Goal: Task Accomplishment & Management: Use online tool/utility

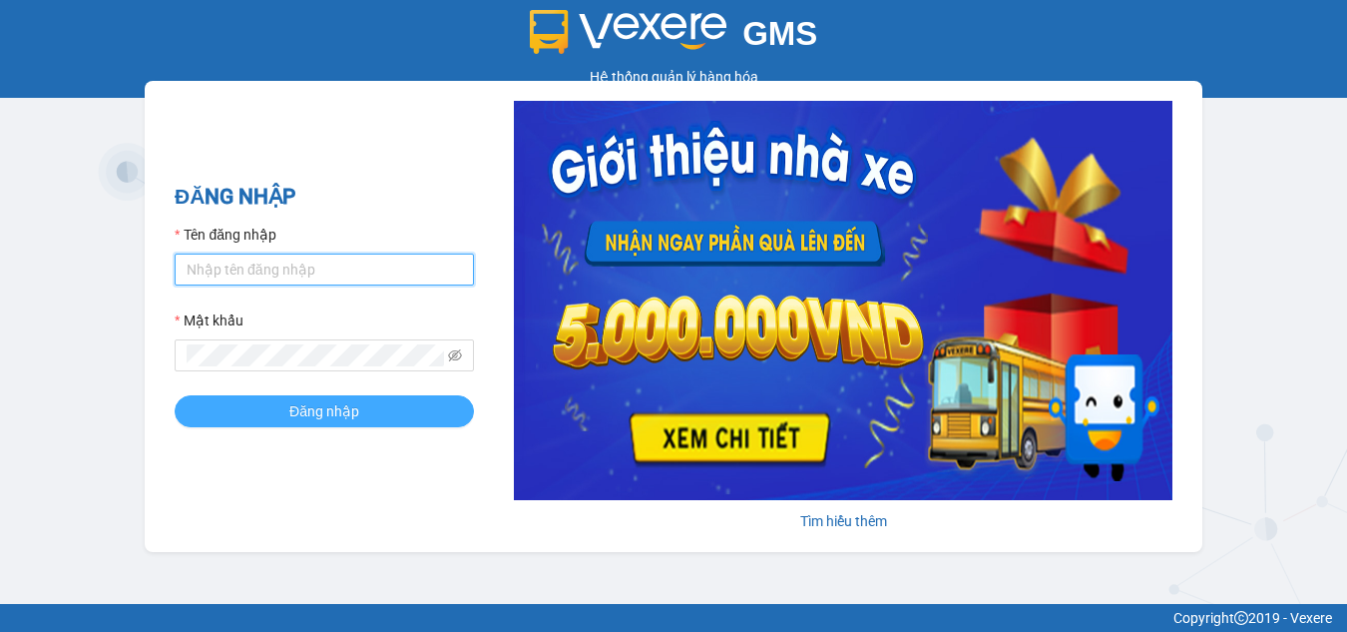
type input "dung.nhuquynh"
click at [288, 412] on button "Đăng nhập" at bounding box center [324, 411] width 299 height 32
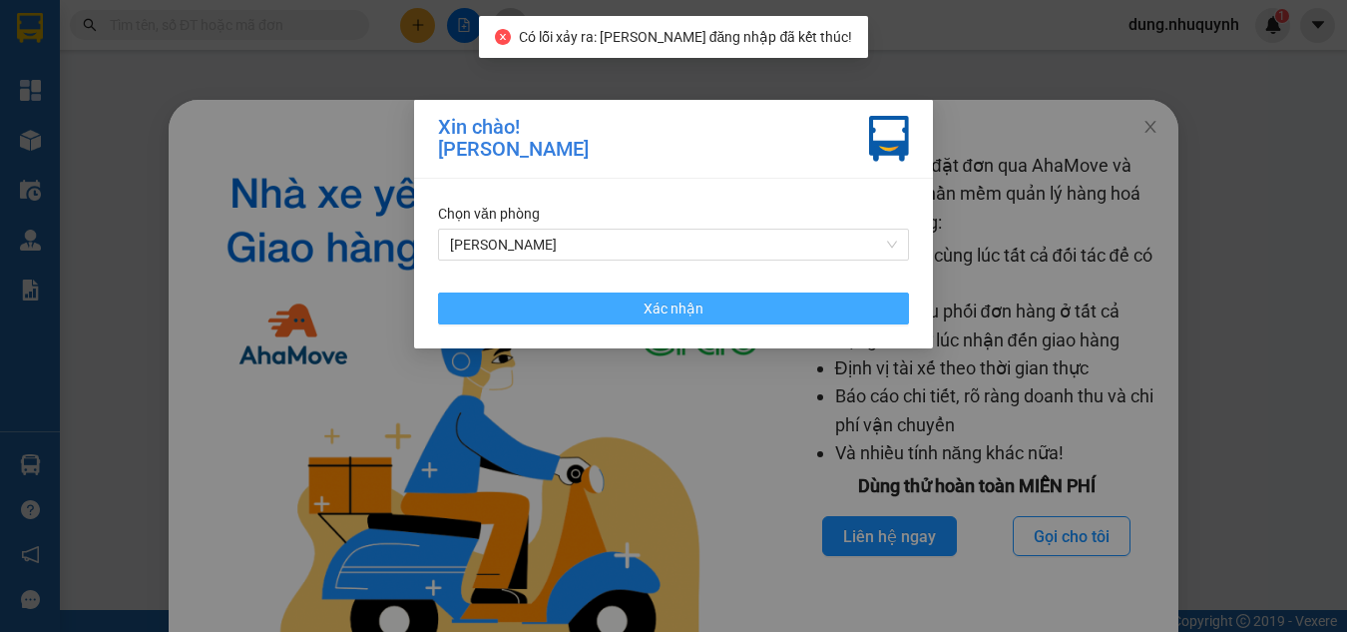
click at [741, 311] on button "Xác nhận" at bounding box center [673, 308] width 471 height 32
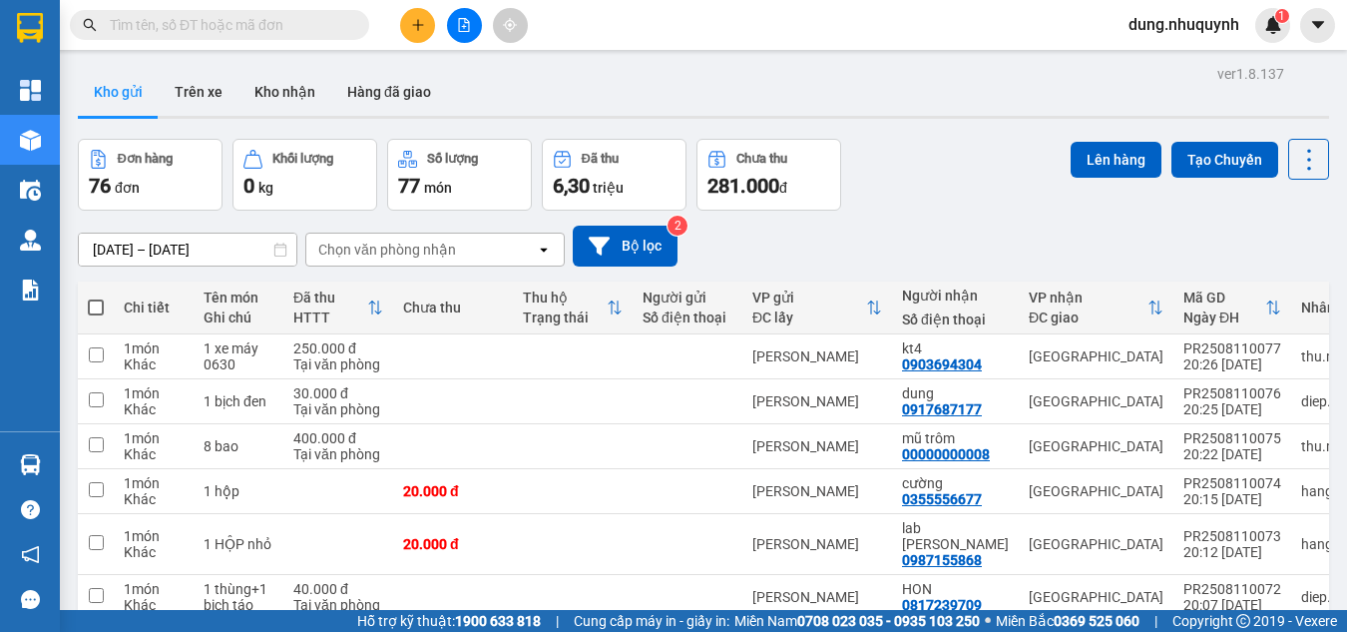
click at [1029, 98] on div "Kho gửi Trên xe Kho nhận Hàng đã giao" at bounding box center [704, 94] width 1252 height 53
click at [282, 88] on button "Kho nhận" at bounding box center [285, 92] width 93 height 48
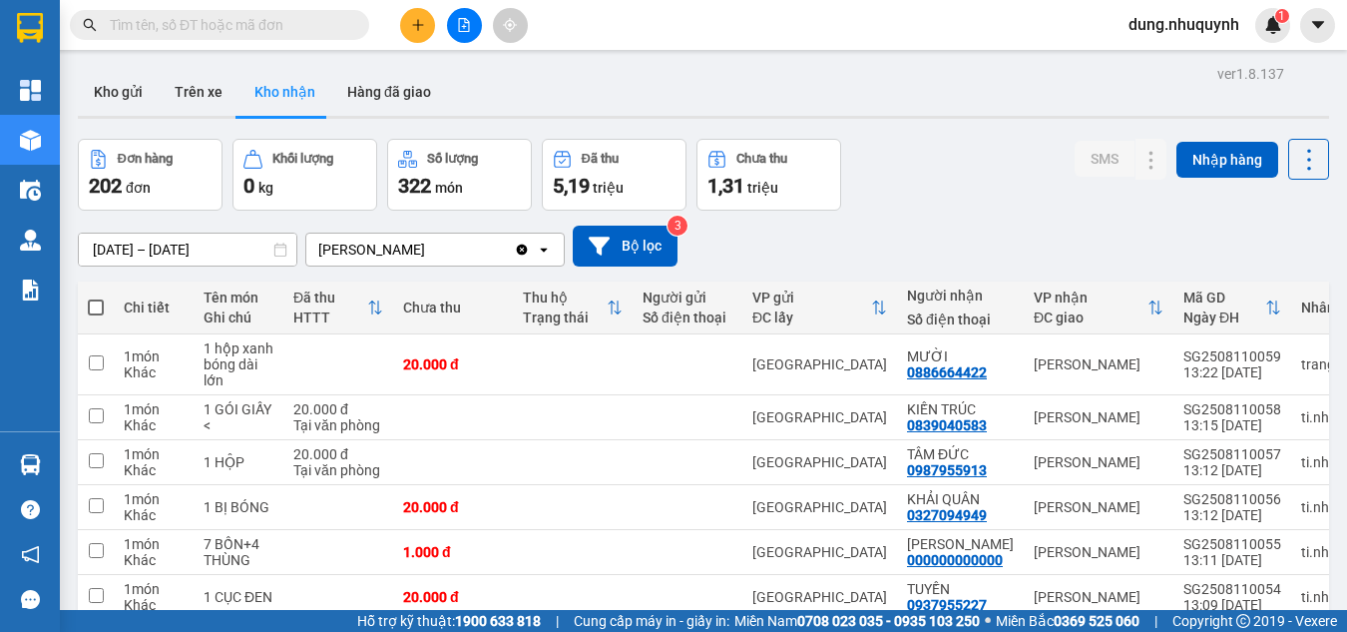
click at [133, 186] on span "đơn" at bounding box center [138, 188] width 25 height 16
click at [131, 167] on div "Đơn hàng" at bounding box center [150, 159] width 123 height 19
click at [466, 26] on icon "file-add" at bounding box center [464, 25] width 14 height 14
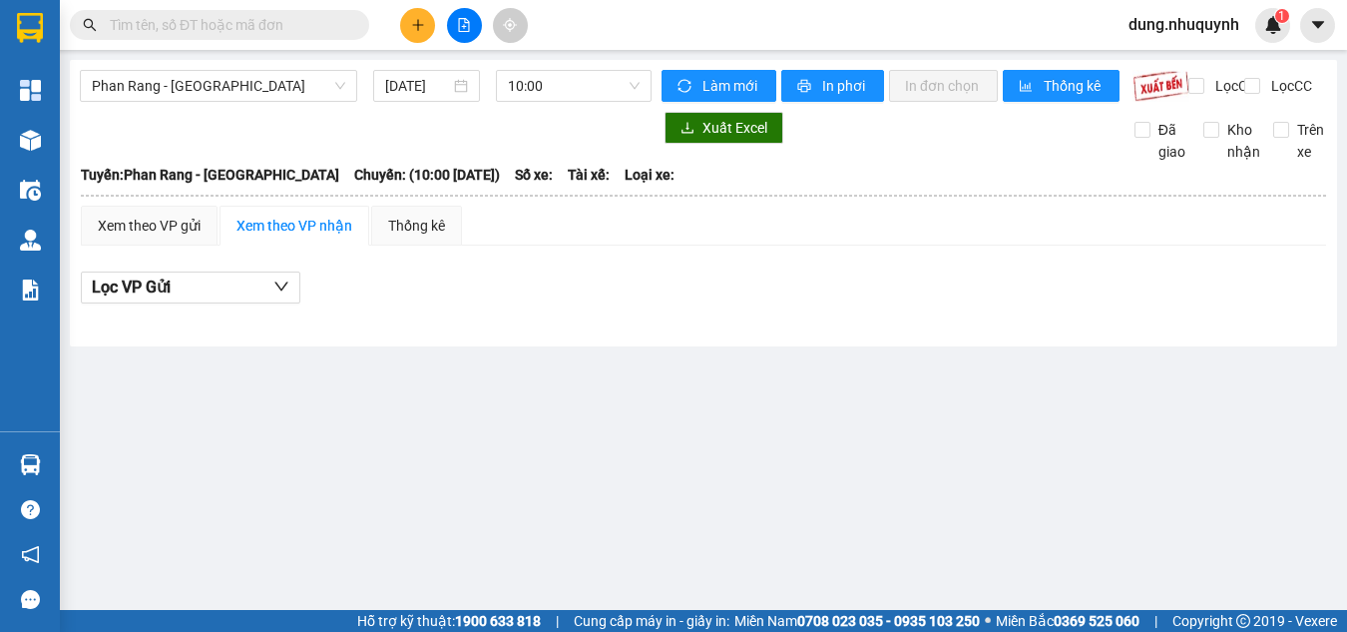
click at [466, 30] on icon "file-add" at bounding box center [464, 25] width 14 height 14
click at [270, 303] on button "Lọc VP Gửi" at bounding box center [191, 287] width 220 height 32
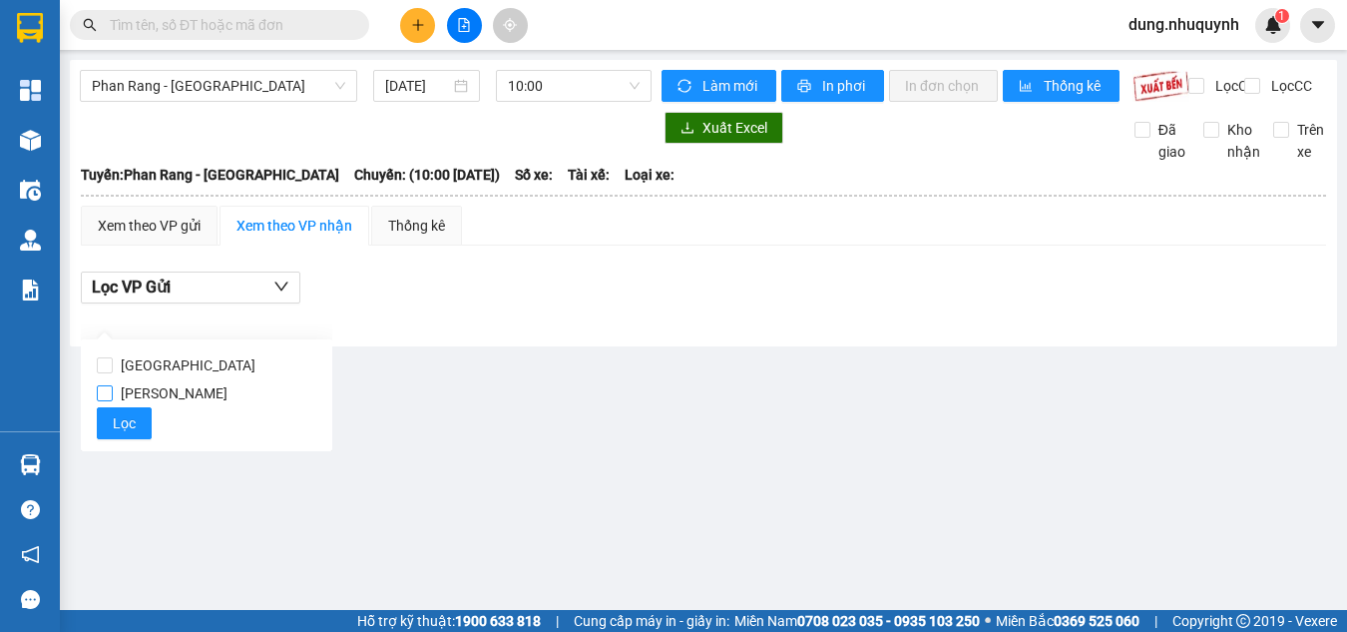
click at [180, 394] on span "Phan Rang" at bounding box center [174, 393] width 123 height 28
click at [113, 394] on input "Phan Rang" at bounding box center [105, 393] width 16 height 16
checkbox input "true"
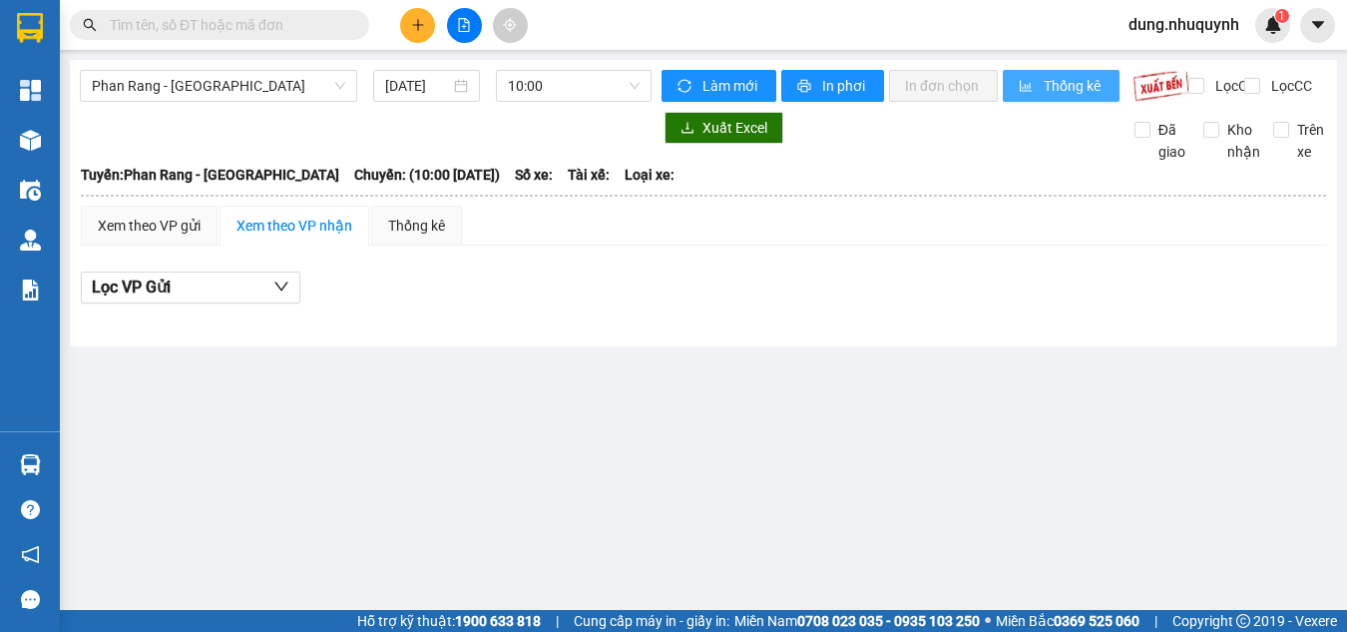
click at [1038, 90] on button "Thống kê" at bounding box center [1061, 86] width 117 height 32
click at [432, 237] on div "Thống kê" at bounding box center [416, 226] width 57 height 22
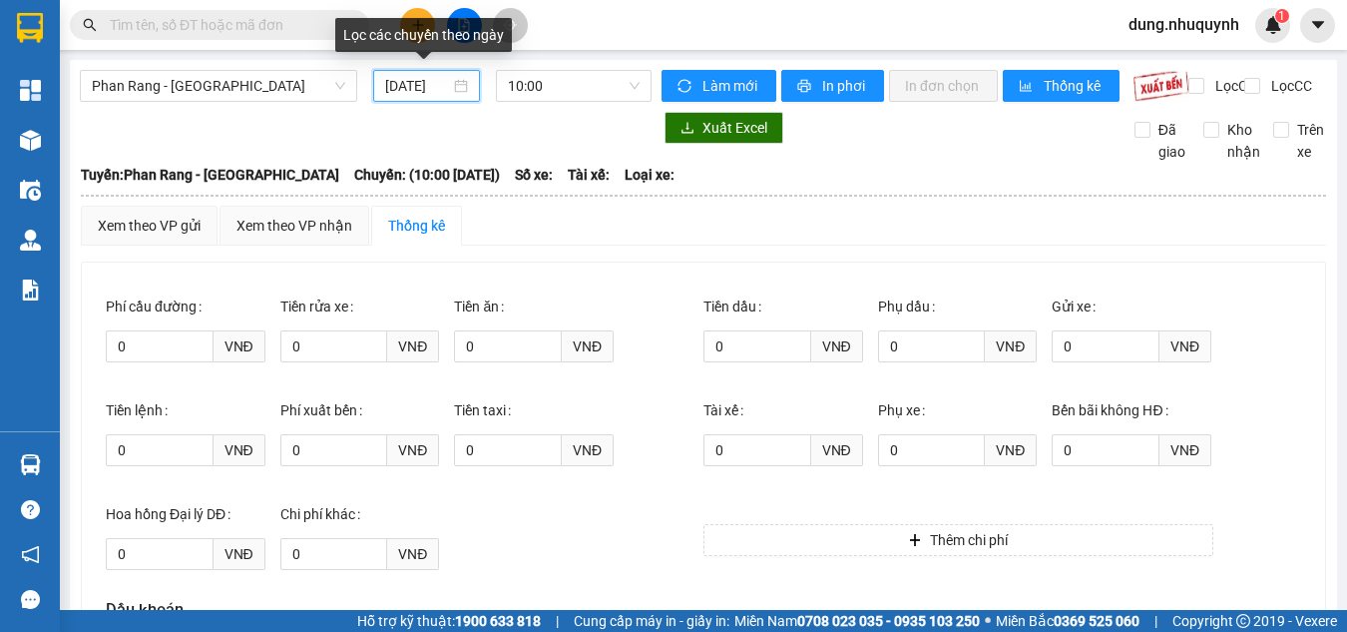
click at [431, 81] on input "11/08/2025" at bounding box center [417, 86] width 65 height 22
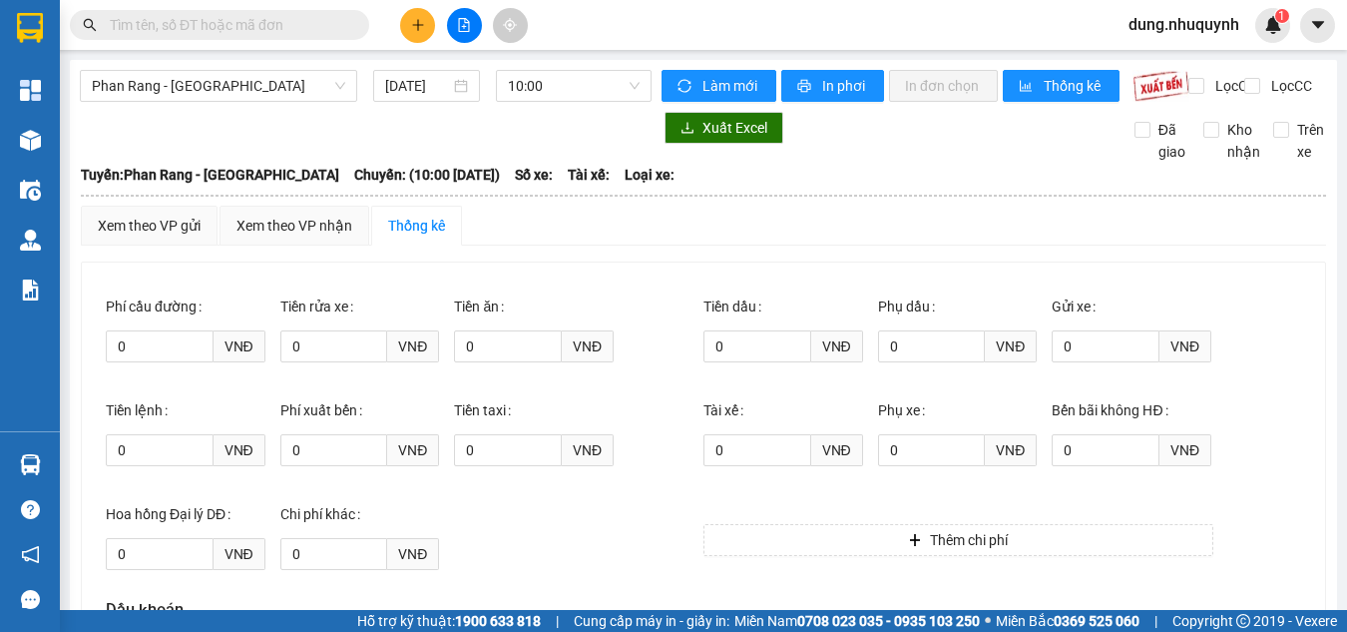
click at [766, 246] on div "Xem theo VP gửi Xem theo VP nhận Thống kê" at bounding box center [704, 226] width 1246 height 40
click at [631, 277] on div "Xem theo VP gửi Xem theo VP nhận Thống kê Lọc VP Gửi Phí cầu đường 0 VNĐ Ti…" at bounding box center [704, 599] width 1246 height 786
click at [174, 132] on div at bounding box center [366, 128] width 572 height 32
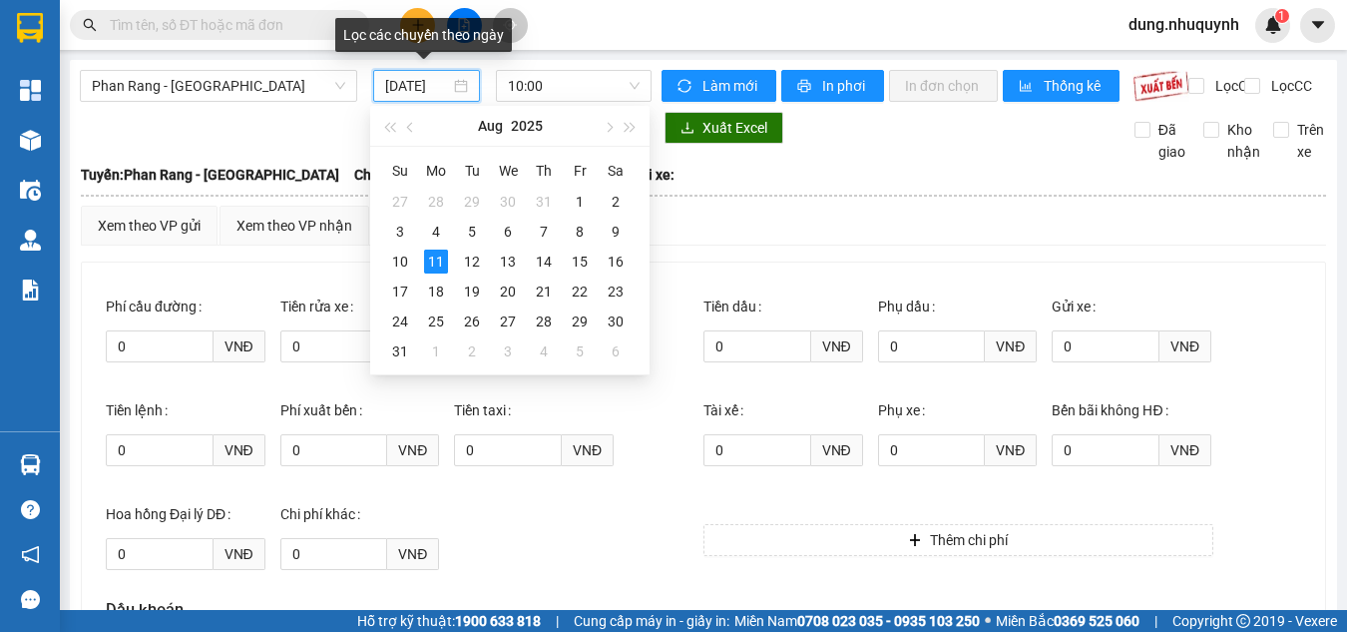
click at [415, 81] on input "11/08/2025" at bounding box center [417, 86] width 65 height 22
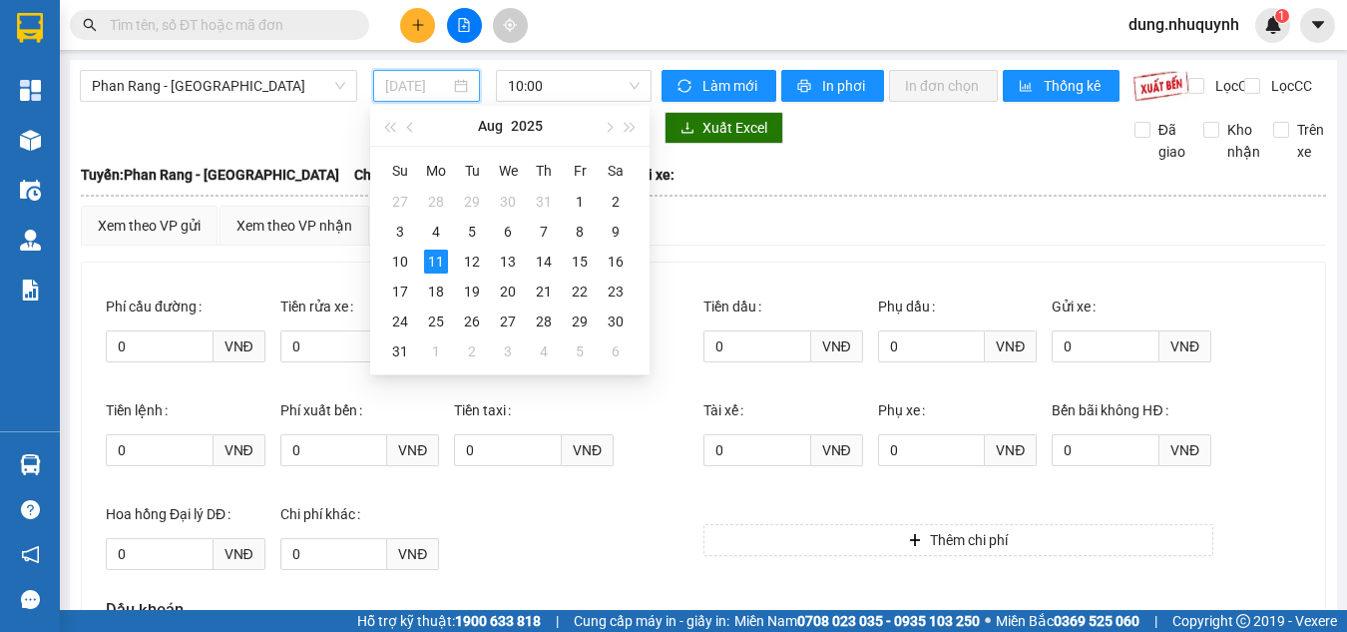
type input "11/08/2025"
click at [690, 186] on div "Tuyến: Phan Rang - Sài Gòn Chuyến: (10:00 - 11/08/2025) Số xe: Tài xế: Loại xe:" at bounding box center [704, 175] width 1246 height 22
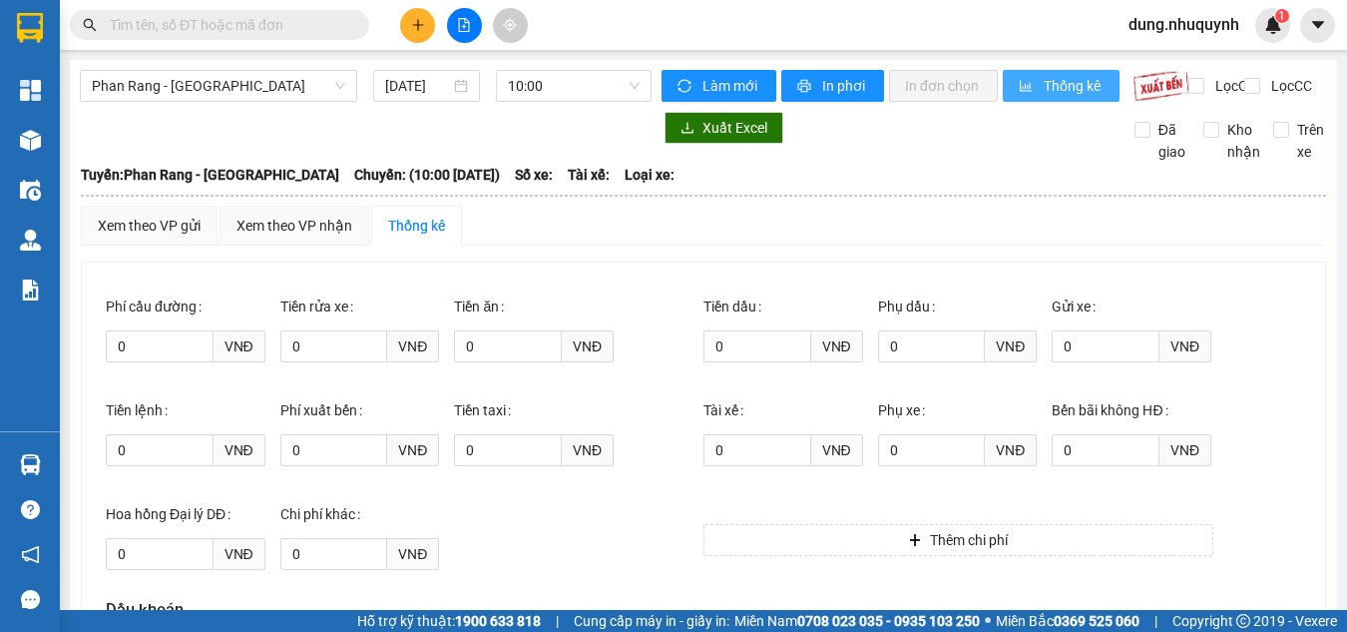
click at [1091, 91] on span "Thống kê" at bounding box center [1074, 86] width 60 height 22
click at [850, 163] on div "Xuất Excel Đã giao Kho nhận Trên xe" at bounding box center [704, 137] width 1248 height 51
click at [211, 144] on div at bounding box center [366, 128] width 572 height 32
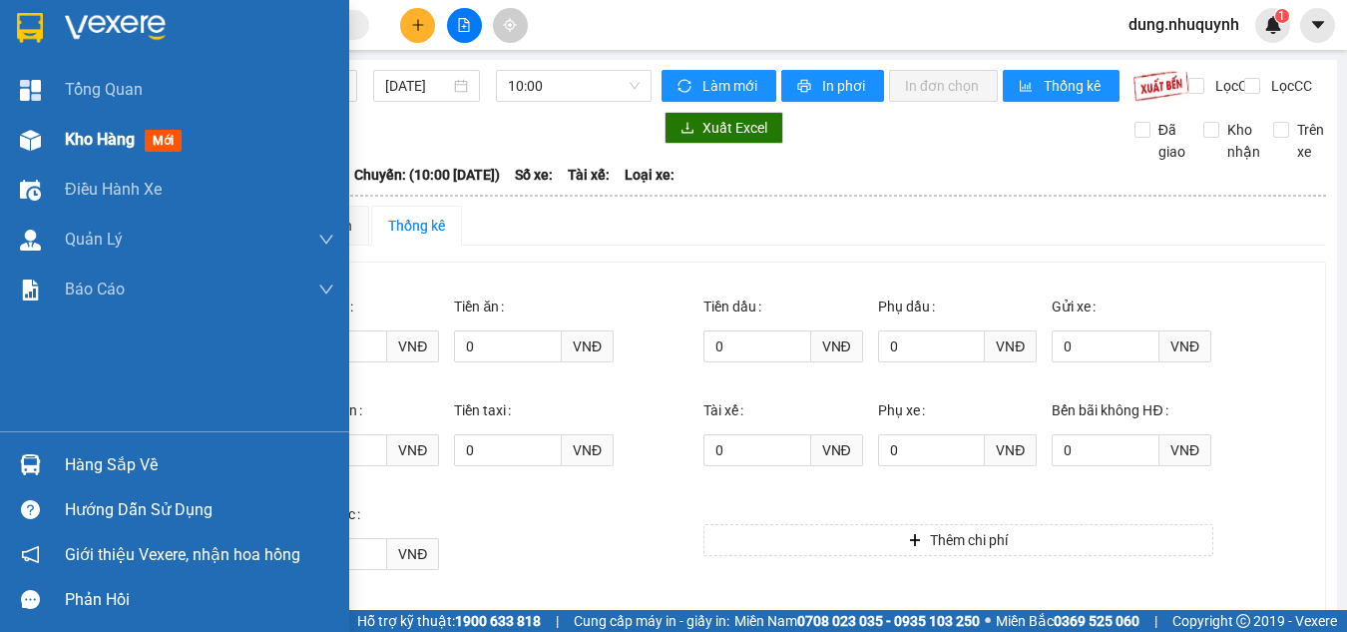
click at [97, 131] on span "Kho hàng" at bounding box center [100, 139] width 70 height 19
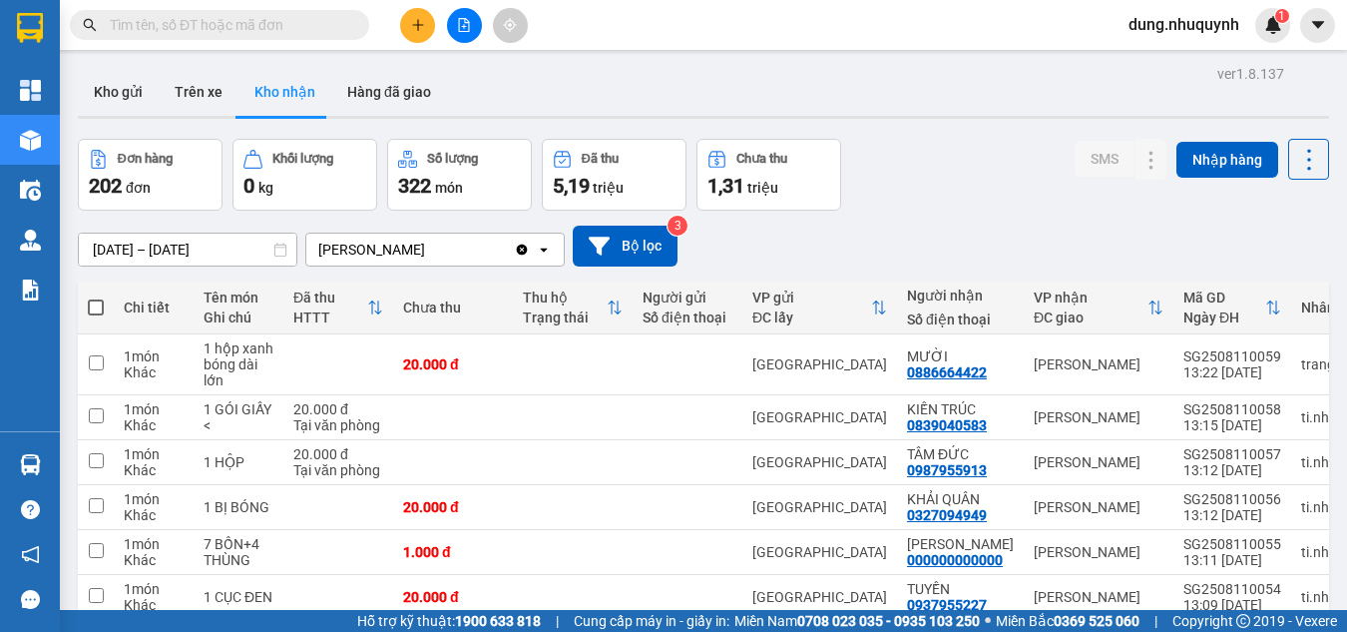
scroll to position [279, 0]
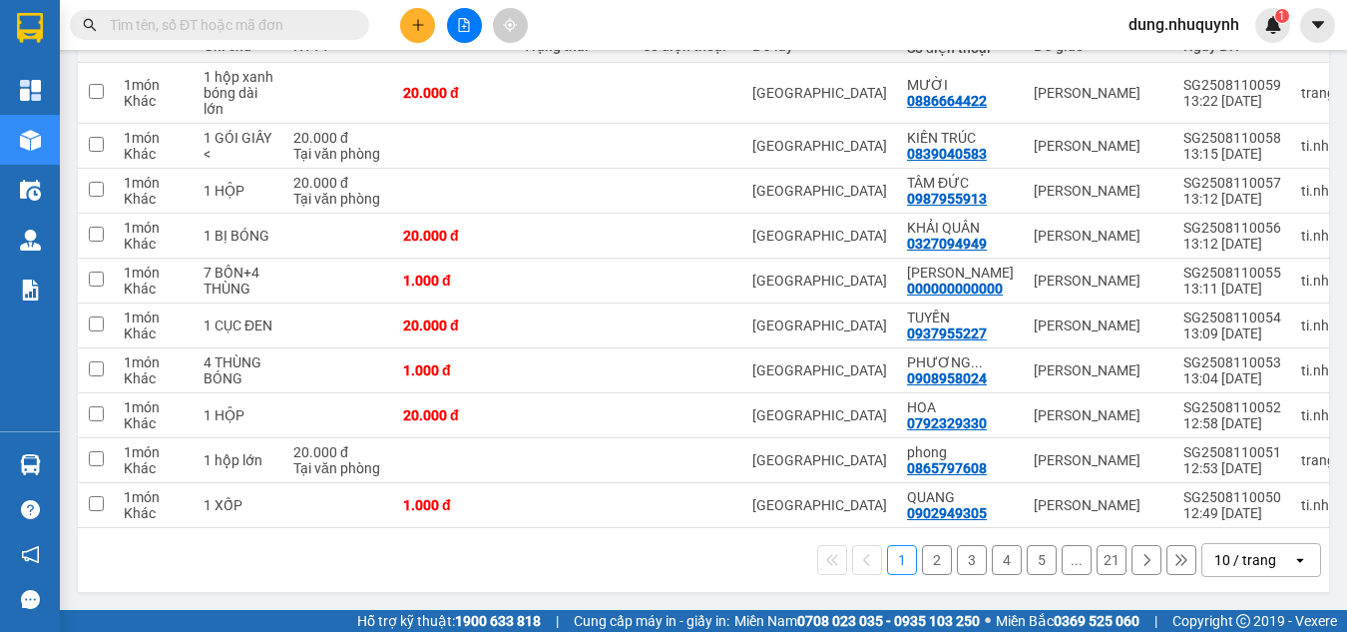
click at [922, 558] on button "2" at bounding box center [937, 560] width 30 height 30
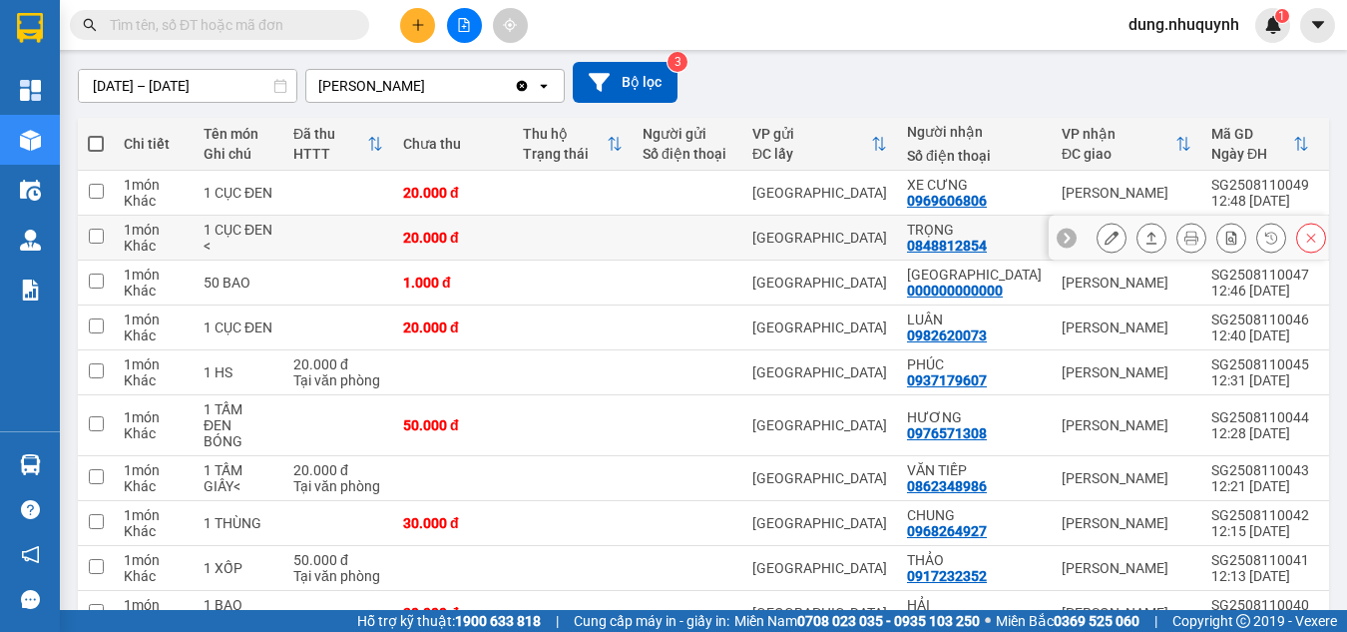
scroll to position [0, 0]
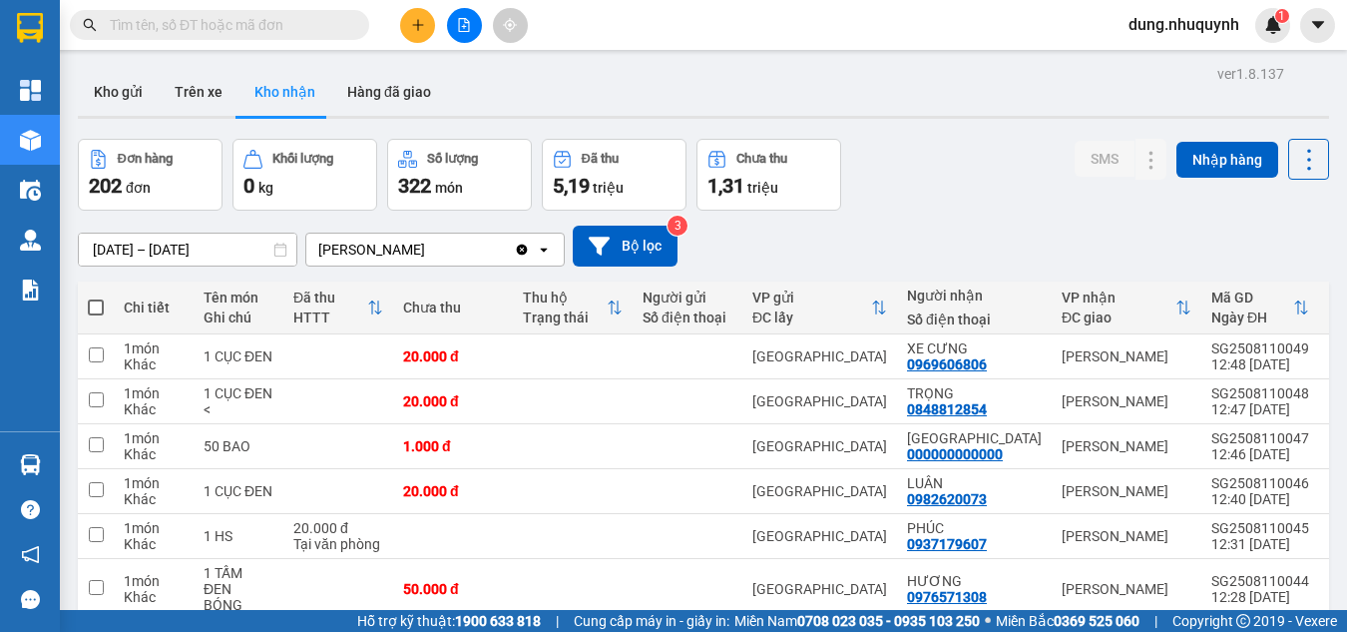
click at [548, 255] on icon "open" at bounding box center [544, 250] width 16 height 16
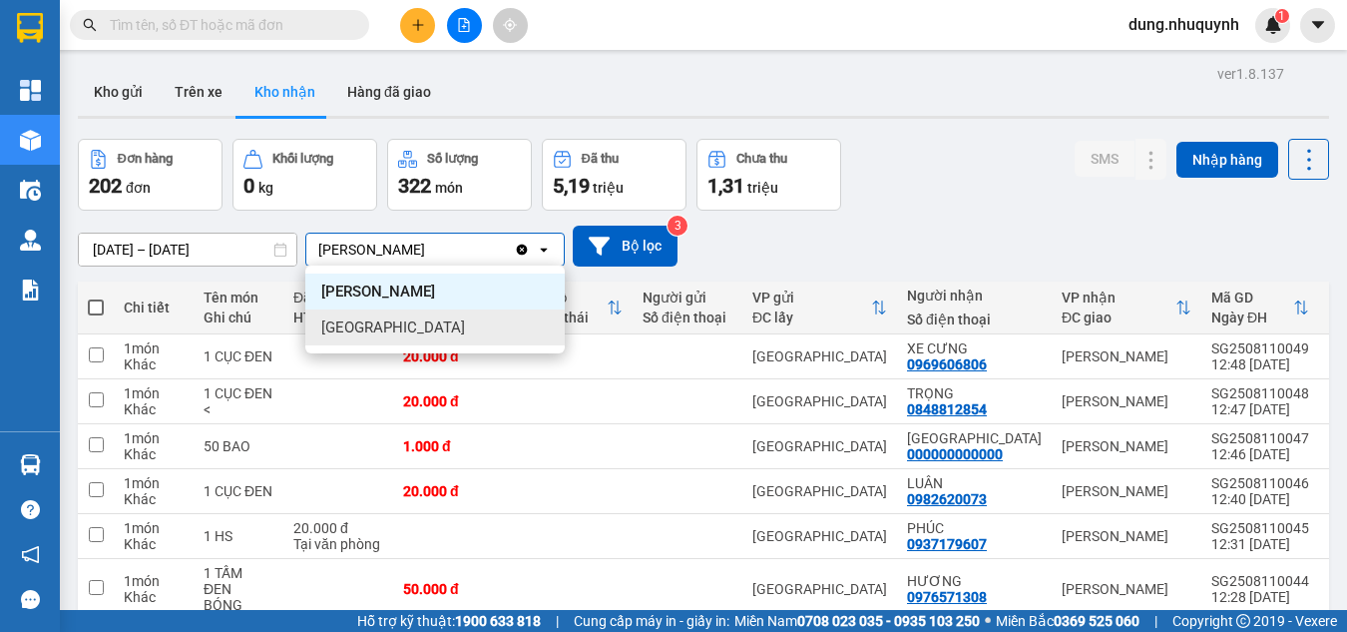
click at [395, 324] on div "Sài Gòn" at bounding box center [434, 327] width 259 height 36
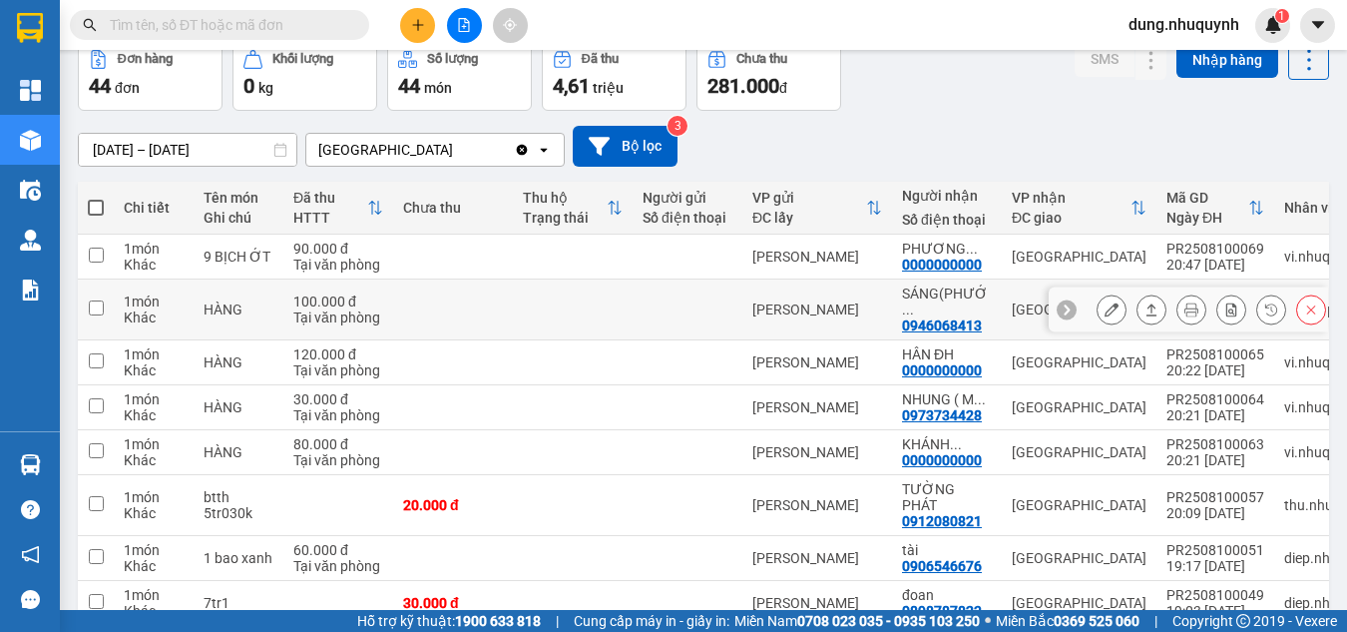
scroll to position [263, 0]
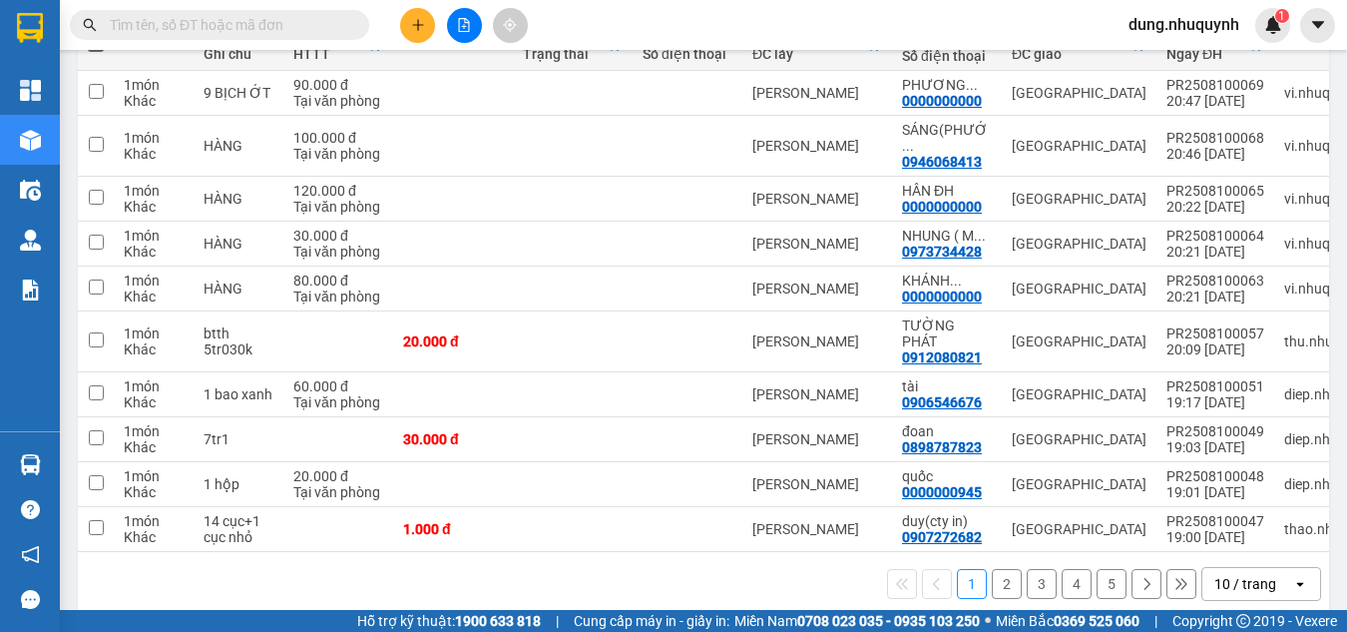
click at [992, 569] on button "2" at bounding box center [1007, 584] width 30 height 30
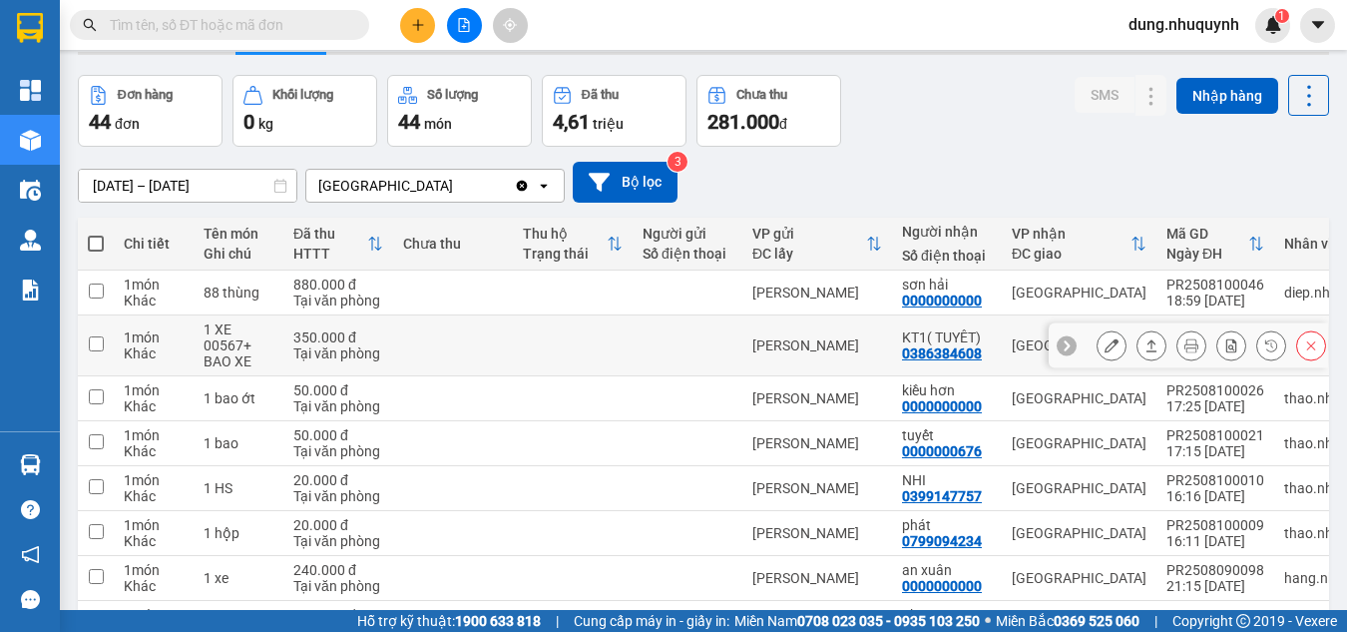
scroll to position [279, 0]
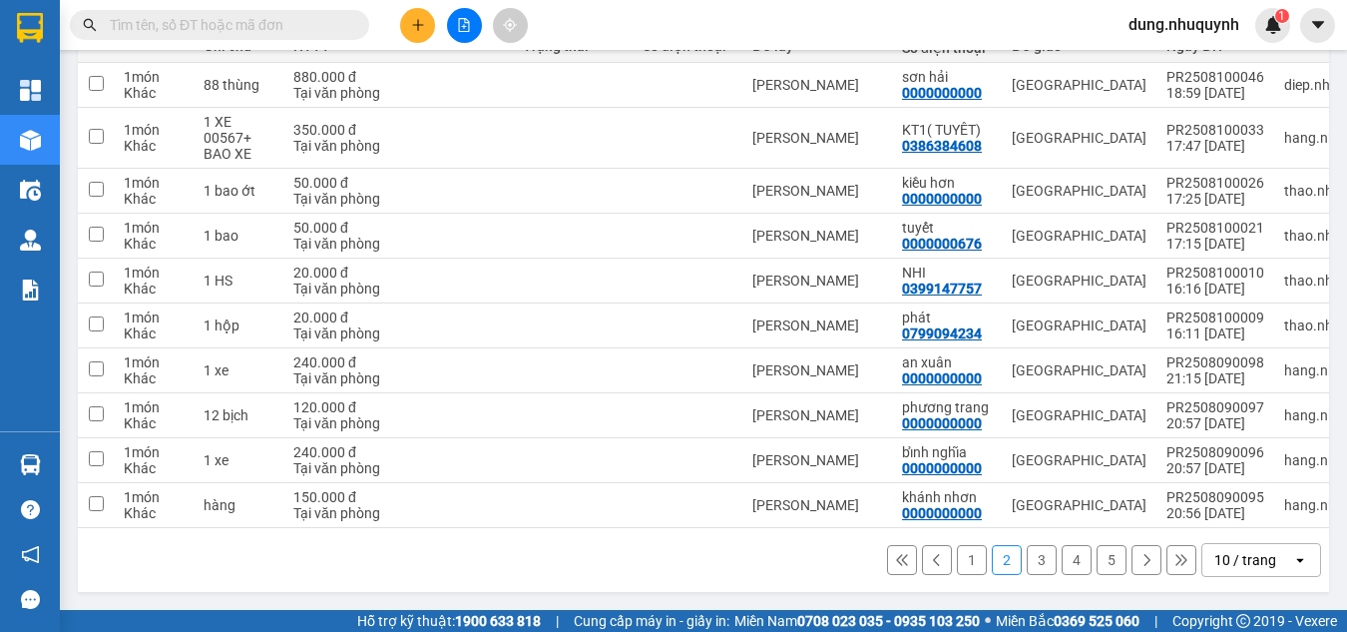
click at [1292, 561] on icon "open" at bounding box center [1300, 560] width 16 height 16
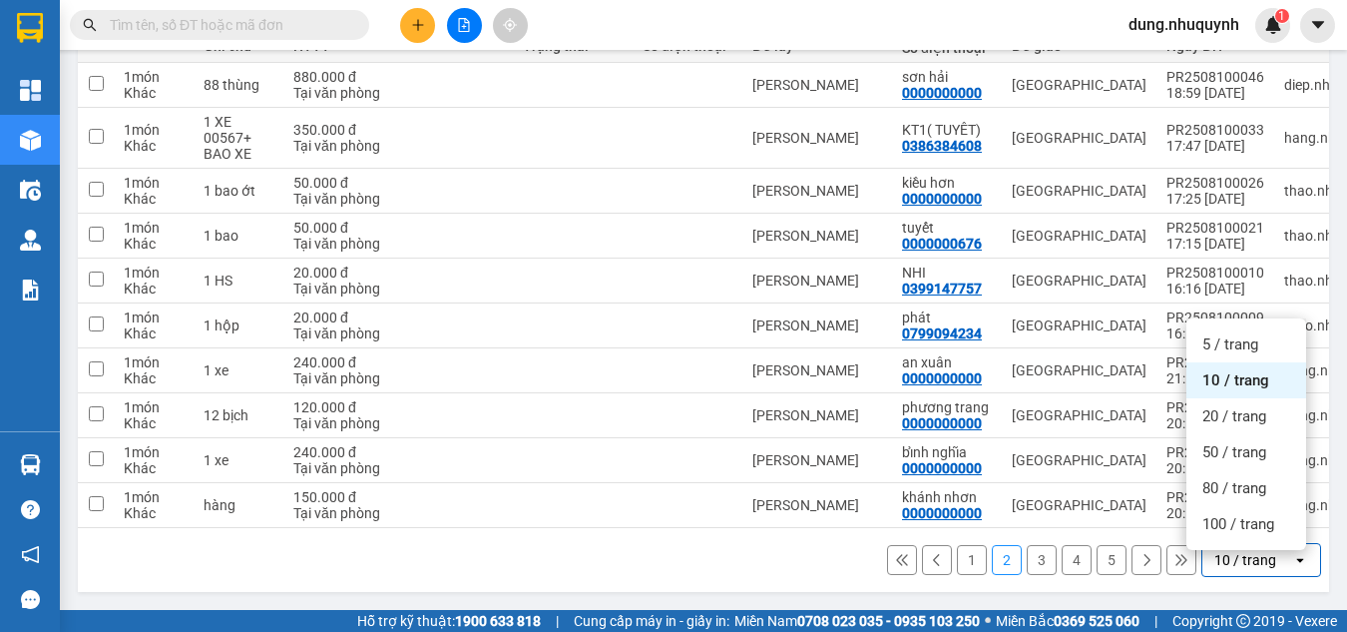
click at [1249, 375] on span "10 / trang" at bounding box center [1236, 380] width 67 height 20
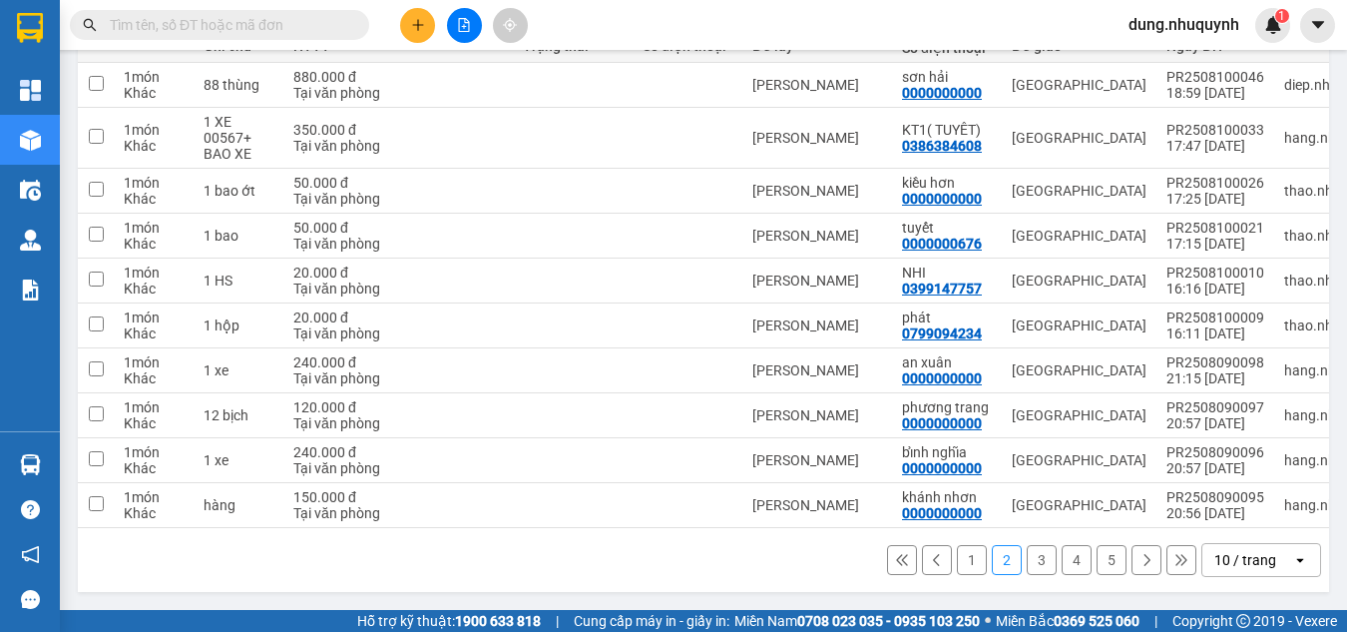
click at [1027, 562] on button "3" at bounding box center [1042, 560] width 30 height 30
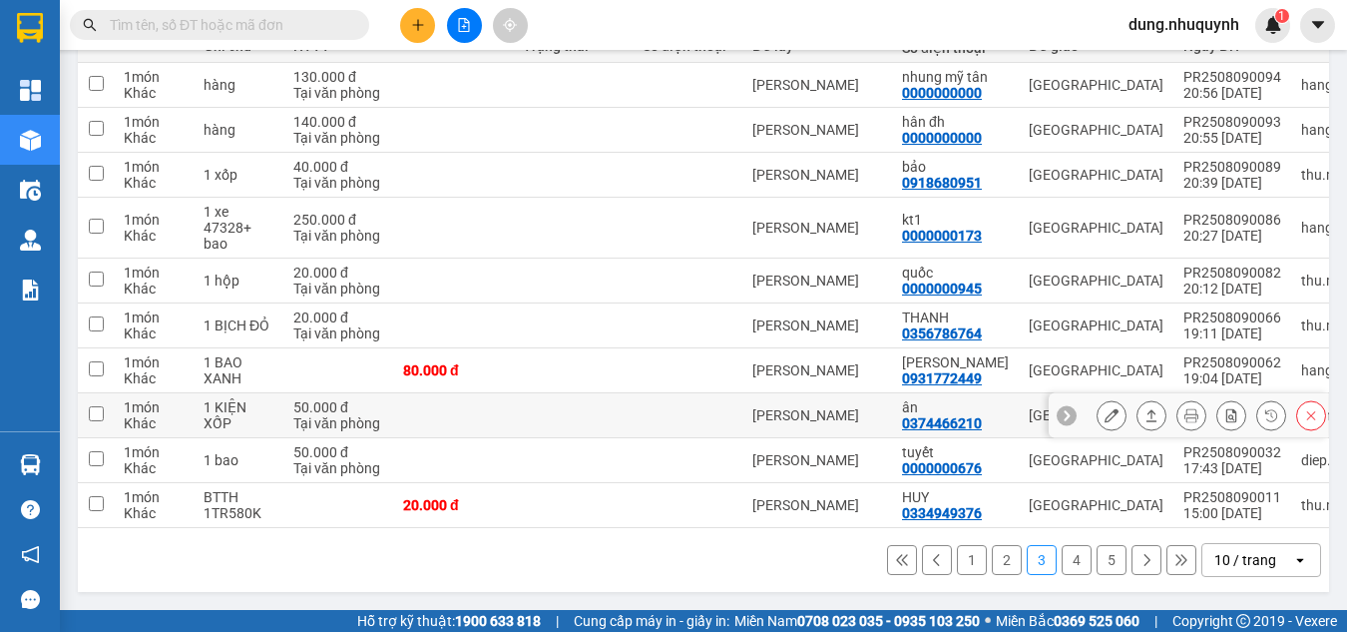
scroll to position [0, 0]
